Goal: Navigation & Orientation: Find specific page/section

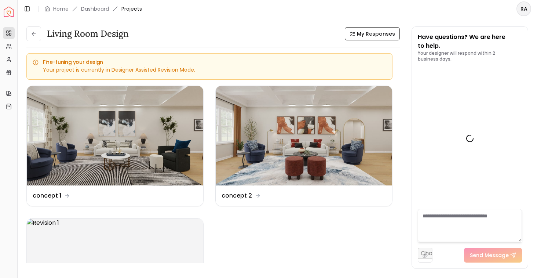
scroll to position [2191, 0]
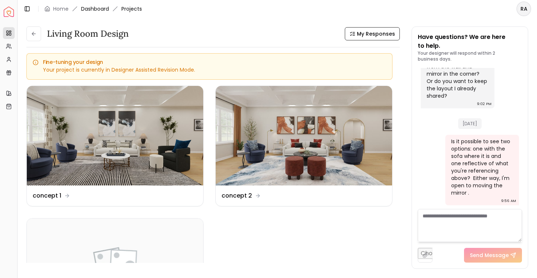
click at [88, 10] on link "Dashboard" at bounding box center [95, 8] width 28 height 7
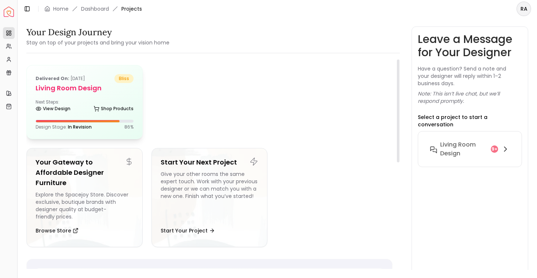
click at [89, 84] on h5 "Living Room design" at bounding box center [85, 88] width 98 height 10
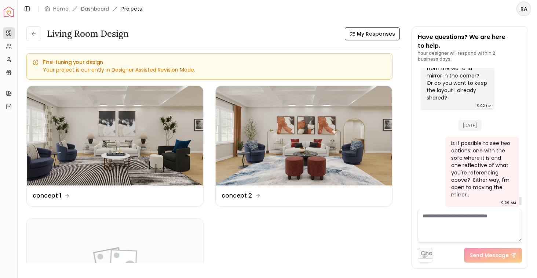
scroll to position [2191, 0]
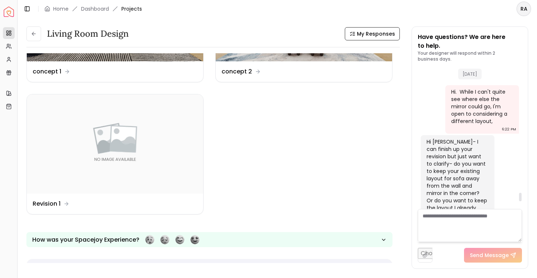
scroll to position [2057, 0]
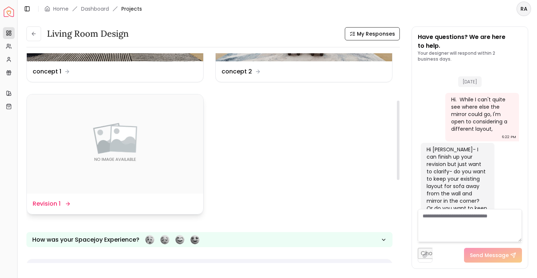
click at [67, 203] on icon at bounding box center [68, 204] width 6 height 6
click at [50, 204] on dd "Revision 1" at bounding box center [47, 203] width 28 height 9
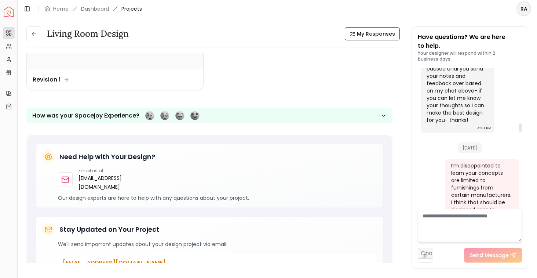
scroll to position [722, 0]
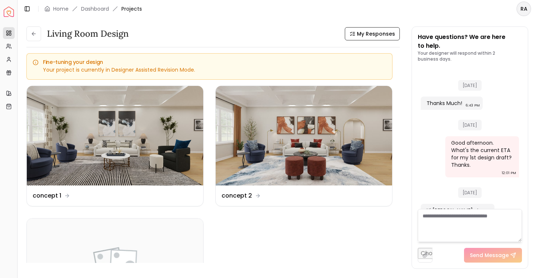
scroll to position [2191, 0]
